Goal: Use online tool/utility: Utilize a website feature to perform a specific function

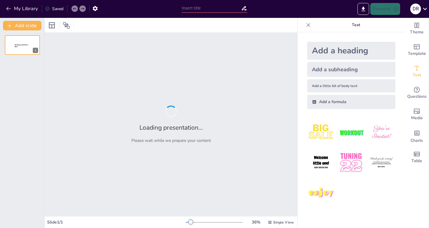
type input "Imported SIH ppt.pptx"
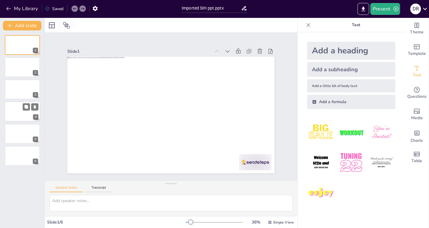
click at [16, 114] on div at bounding box center [22, 111] width 36 height 20
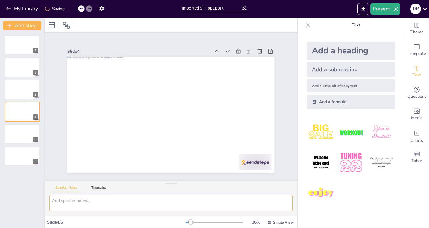
click at [87, 201] on textarea at bounding box center [170, 203] width 243 height 16
click at [77, 205] on textarea at bounding box center [170, 203] width 243 height 16
paste textarea "Loremi d sitame, consectetur-adipi elitseddoeiu tempo incidi “Utlaboreetd mag A…"
click at [146, 199] on textarea at bounding box center [170, 203] width 243 height 16
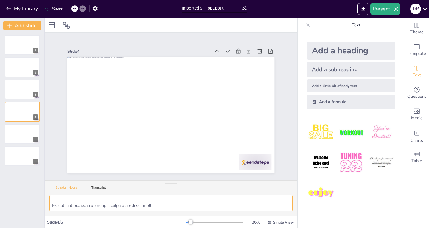
drag, startPoint x: 52, startPoint y: 200, endPoint x: 144, endPoint y: 229, distance: 96.4
click at [144, 227] on html "My Library Saved Imported SIH ppt.pptx Present D R Document fonts Popular fonts…" at bounding box center [214, 114] width 429 height 228
type textarea "n"
click at [96, 184] on div "Speaker Notes Transcript" at bounding box center [171, 187] width 252 height 14
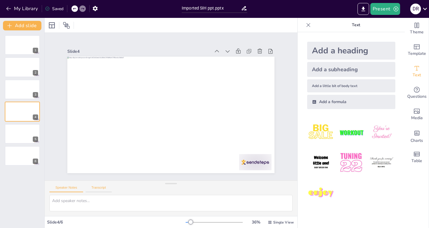
click at [97, 186] on button "Transcript" at bounding box center [98, 188] width 26 height 7
click at [71, 188] on button "Speaker Notes" at bounding box center [66, 188] width 34 height 7
click at [397, 11] on icon "button" at bounding box center [396, 9] width 6 height 6
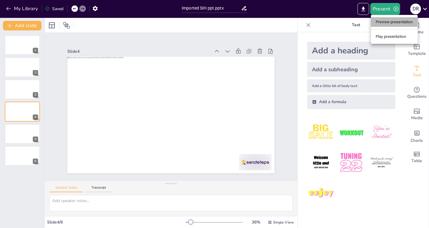
click at [390, 23] on li "Preview presentation" at bounding box center [394, 22] width 47 height 10
